Goal: Task Accomplishment & Management: Manage account settings

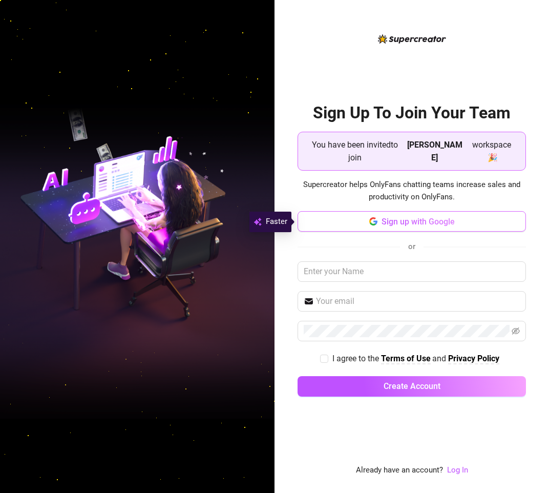
click at [393, 228] on button "Sign up with Google" at bounding box center [412, 221] width 228 height 20
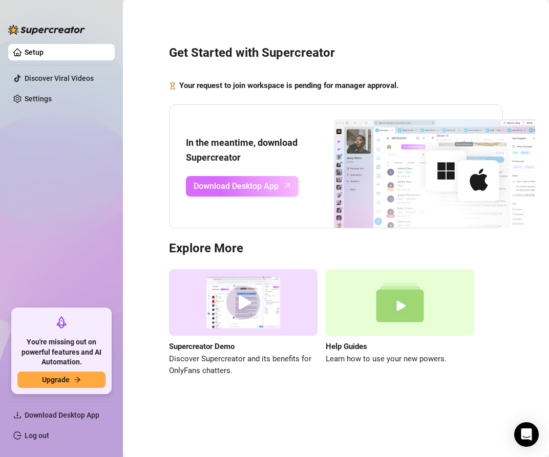
click at [273, 186] on span "Download Desktop App" at bounding box center [236, 186] width 85 height 13
click at [44, 56] on link "Setup" at bounding box center [34, 52] width 19 height 8
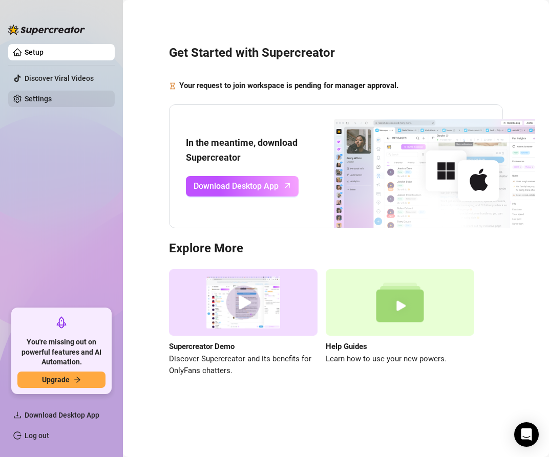
click at [52, 102] on link "Settings" at bounding box center [38, 99] width 27 height 8
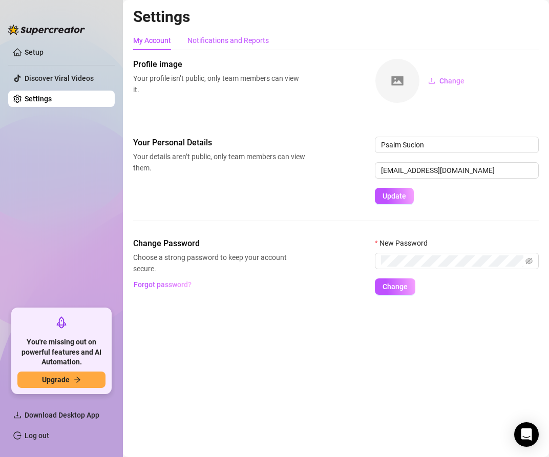
click at [239, 35] on div "Notifications and Reports" at bounding box center [227, 40] width 81 height 11
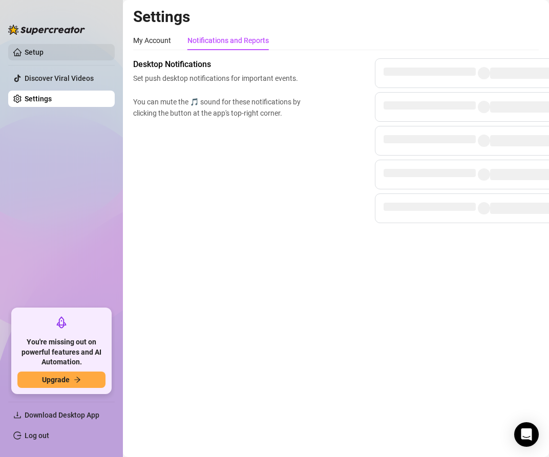
click at [44, 48] on link "Setup" at bounding box center [34, 52] width 19 height 8
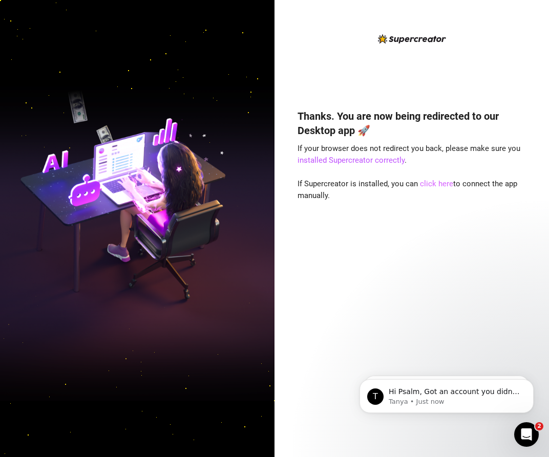
click at [426, 184] on link "click here" at bounding box center [436, 183] width 33 height 9
click at [436, 183] on link "click here" at bounding box center [436, 183] width 33 height 9
